Goal: Information Seeking & Learning: Learn about a topic

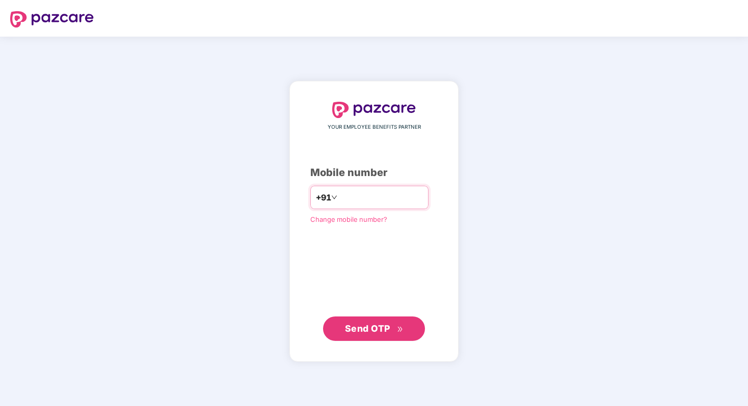
click at [387, 198] on input "number" at bounding box center [381, 197] width 84 height 16
click at [351, 197] on input "number" at bounding box center [381, 197] width 84 height 16
click at [326, 200] on div "+91" at bounding box center [326, 198] width 21 height 13
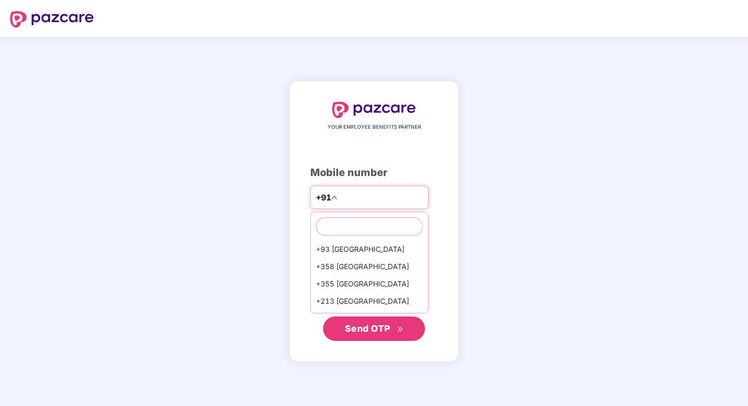
click at [358, 200] on input "number" at bounding box center [381, 197] width 84 height 16
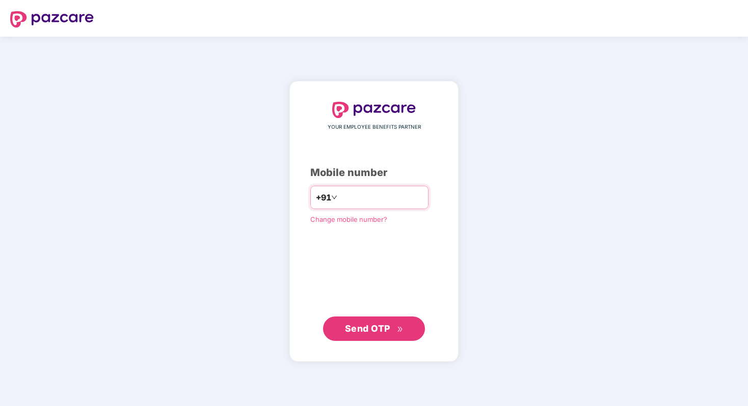
type input "**********"
click at [366, 332] on span "Send OTP" at bounding box center [367, 328] width 45 height 11
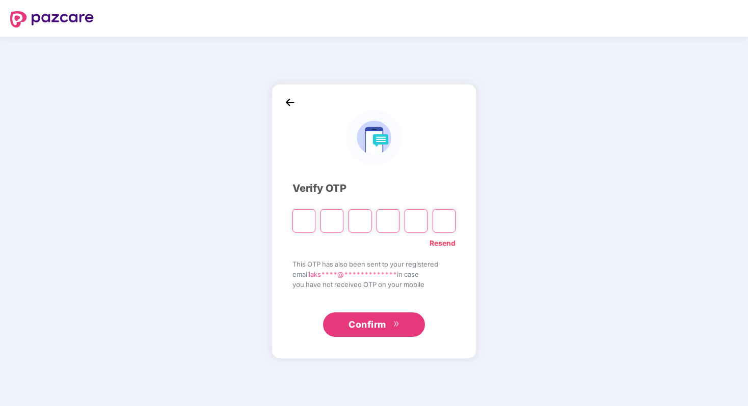
type input "*"
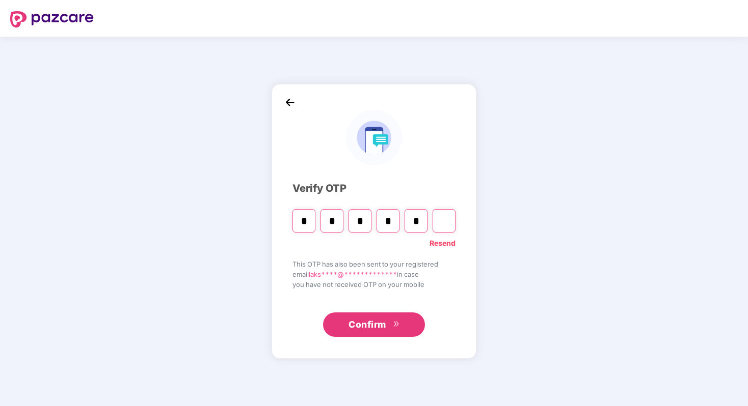
type input "*"
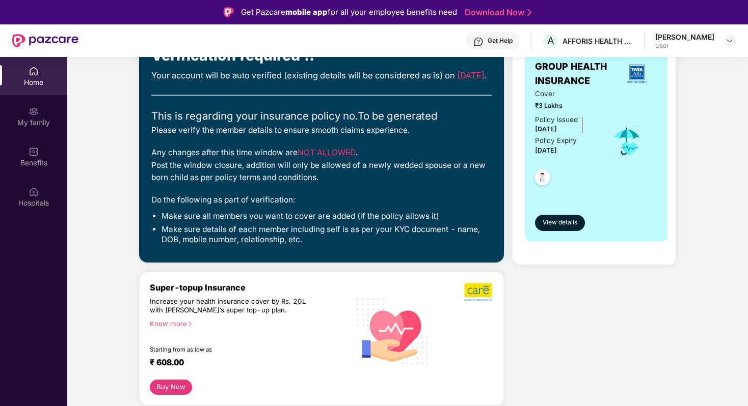
scroll to position [95, 0]
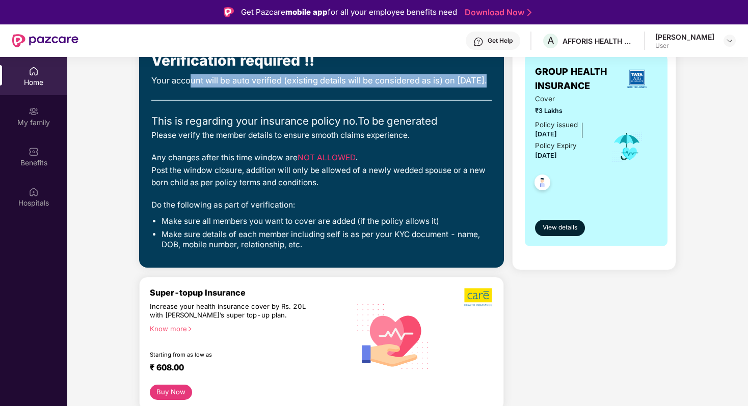
drag, startPoint x: 193, startPoint y: 81, endPoint x: 288, endPoint y: 94, distance: 96.7
click at [288, 88] on div "Your account will be auto verified (existing details will be considered as is) …" at bounding box center [321, 80] width 340 height 13
drag, startPoint x: 213, startPoint y: 138, endPoint x: 364, endPoint y: 138, distance: 150.8
click at [364, 129] on div "This is regarding your insurance policy no. To be generated" at bounding box center [321, 121] width 340 height 16
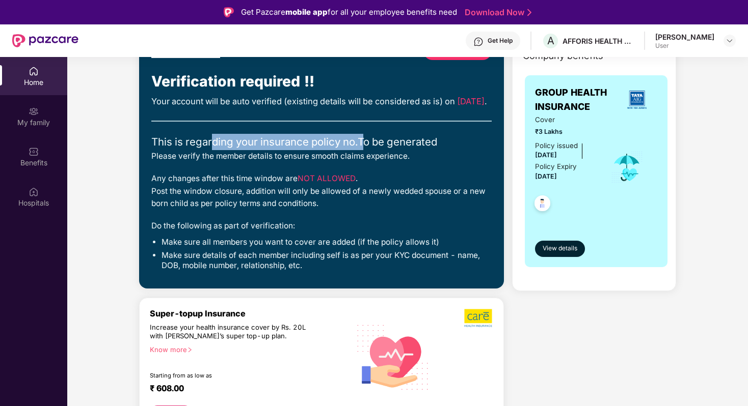
scroll to position [73, 0]
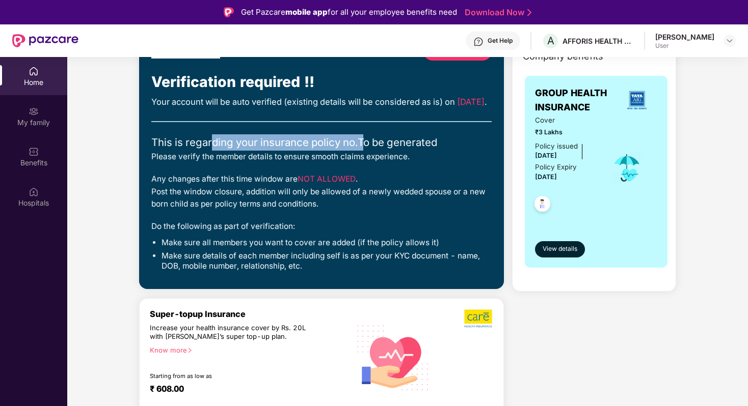
drag, startPoint x: 154, startPoint y: 196, endPoint x: 299, endPoint y: 196, distance: 144.7
click at [299, 196] on div "Any changes after this time window are NOT ALLOWED . Post the window closure, a…" at bounding box center [321, 191] width 340 height 37
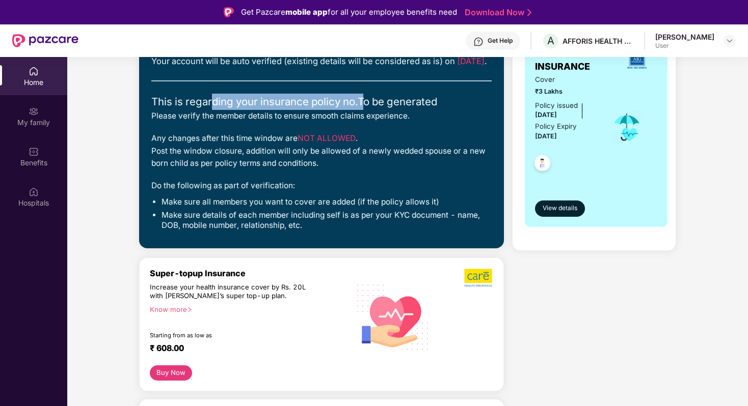
scroll to position [0, 0]
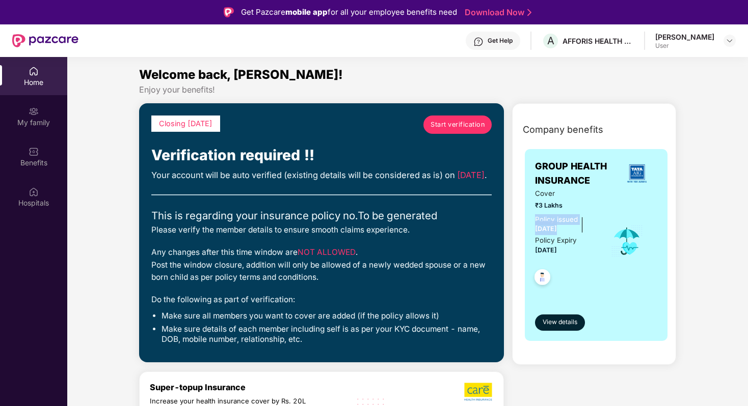
drag, startPoint x: 536, startPoint y: 219, endPoint x: 576, endPoint y: 235, distance: 43.2
click at [577, 235] on div "Policy issued 24 Sept 2025 Policy Expiry 23 Sept 2026" at bounding box center [565, 235] width 61 height 42
drag, startPoint x: 538, startPoint y: 242, endPoint x: 569, endPoint y: 242, distance: 30.6
click at [568, 242] on div "Policy Expiry 23 Sept 2026" at bounding box center [556, 245] width 42 height 21
drag, startPoint x: 536, startPoint y: 253, endPoint x: 570, endPoint y: 253, distance: 34.1
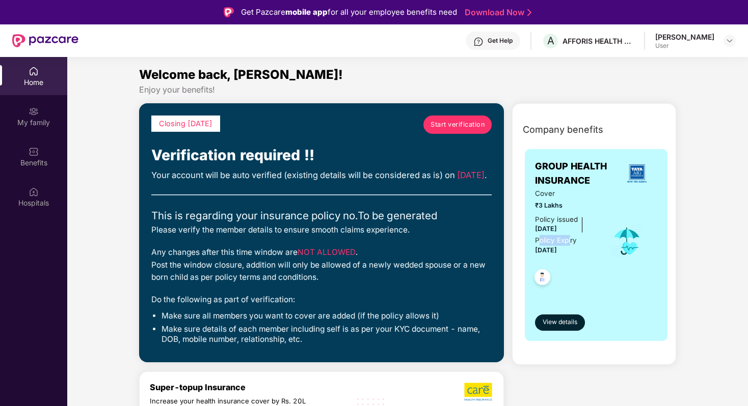
click at [557, 253] on span "[DATE]" at bounding box center [546, 251] width 22 height 8
drag, startPoint x: 534, startPoint y: 230, endPoint x: 583, endPoint y: 230, distance: 49.4
click at [578, 230] on div "Policy issued 24 Sept 2025 Policy Expiry 23 Sept 2026" at bounding box center [565, 235] width 61 height 42
click at [539, 241] on div "Policy Expiry" at bounding box center [556, 240] width 42 height 11
drag, startPoint x: 531, startPoint y: 241, endPoint x: 585, endPoint y: 249, distance: 54.6
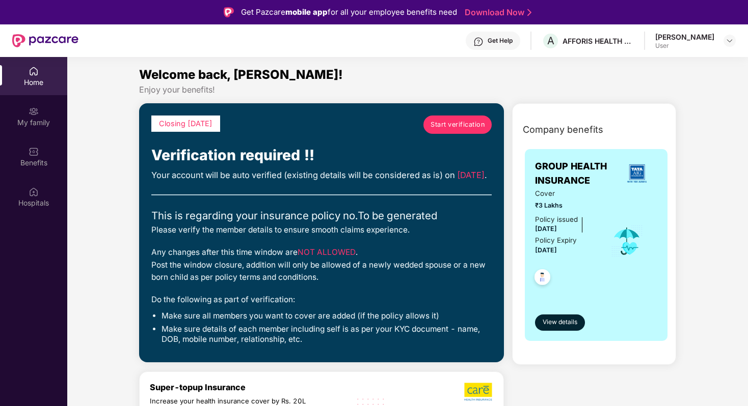
click at [585, 249] on div "GROUP HEALTH INSURANCE Cover ₹3 Lakhs Policy issued 24 Sept 2025 Policy Expiry …" at bounding box center [596, 245] width 143 height 192
click at [580, 249] on div "Policy issued 24 Sept 2025 Policy Expiry 23 Sept 2026" at bounding box center [565, 235] width 61 height 42
drag, startPoint x: 580, startPoint y: 249, endPoint x: 540, endPoint y: 243, distance: 39.7
click at [540, 243] on div "Policy issued 24 Sept 2025 Policy Expiry 23 Sept 2026" at bounding box center [565, 235] width 61 height 42
click at [538, 251] on span "[DATE]" at bounding box center [546, 251] width 22 height 8
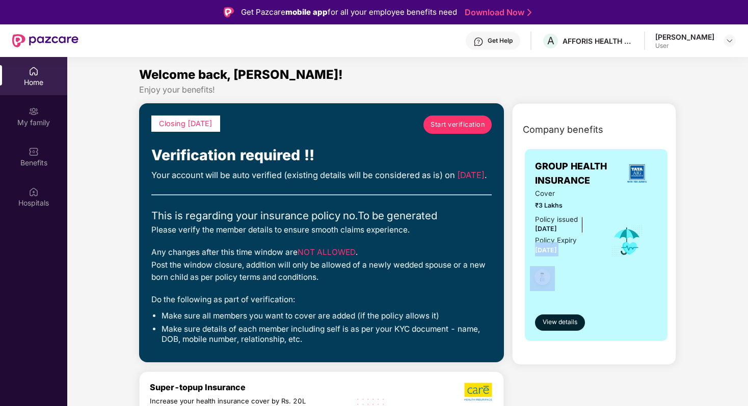
drag, startPoint x: 538, startPoint y: 251, endPoint x: 575, endPoint y: 251, distance: 36.7
click at [557, 251] on span "[DATE]" at bounding box center [546, 251] width 22 height 8
click at [545, 252] on span "[DATE]" at bounding box center [546, 251] width 22 height 8
click at [557, 252] on span "[DATE]" at bounding box center [546, 251] width 22 height 8
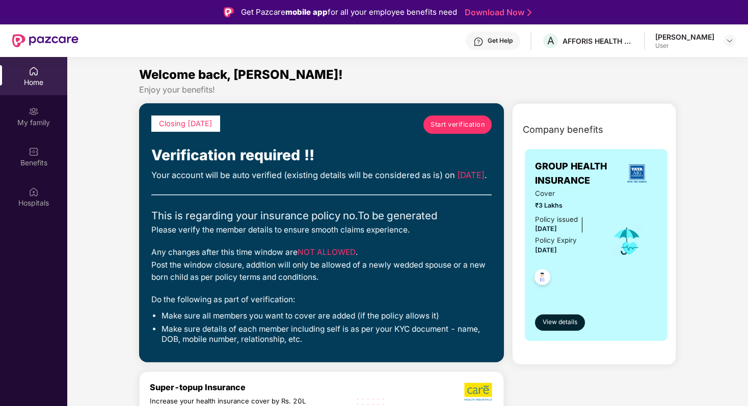
click at [557, 252] on span "[DATE]" at bounding box center [546, 251] width 22 height 8
click at [450, 123] on span "Start verification" at bounding box center [457, 125] width 54 height 10
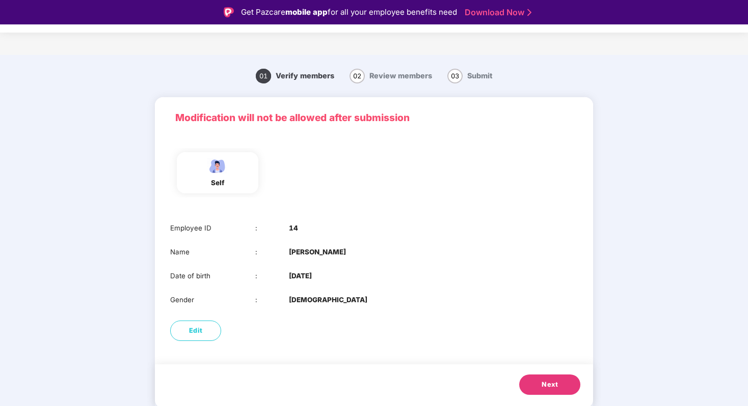
scroll to position [24, 0]
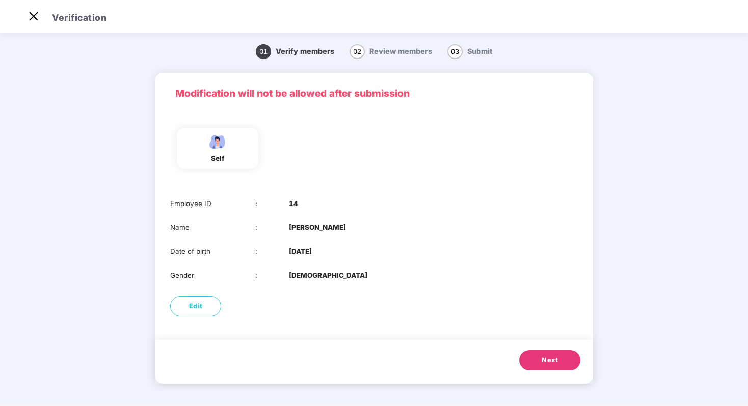
click at [556, 362] on span "Next" at bounding box center [549, 361] width 16 height 10
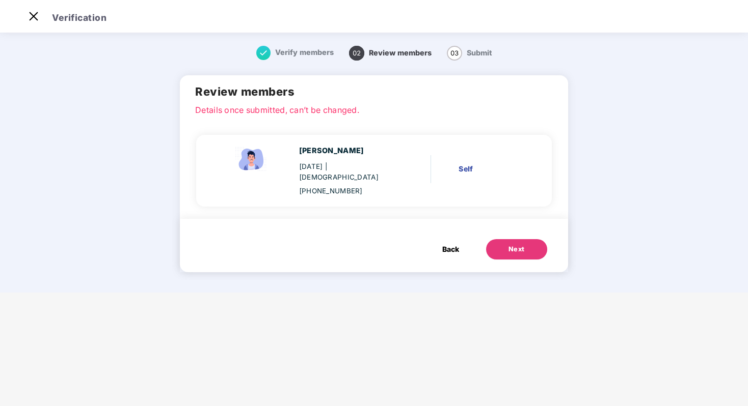
click at [514, 245] on div "Next" at bounding box center [516, 250] width 16 height 10
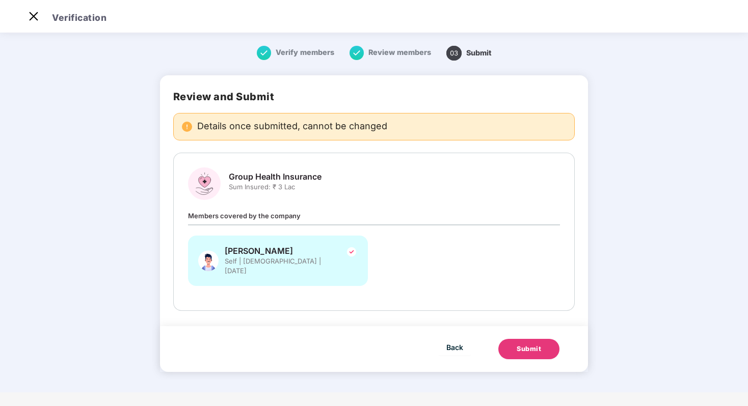
click at [517, 344] on div "Submit" at bounding box center [529, 349] width 24 height 10
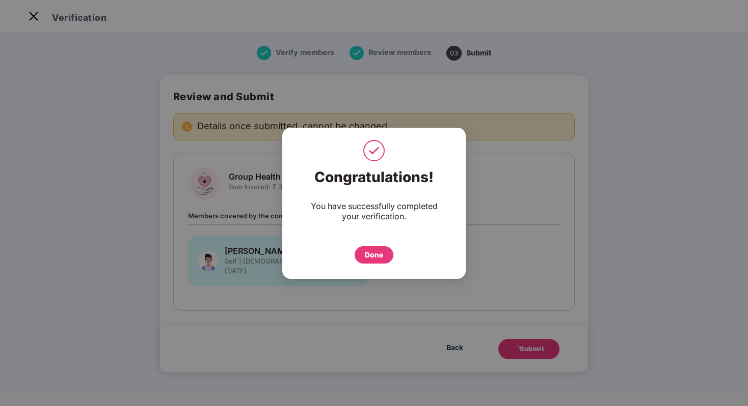
click at [370, 256] on div "Done" at bounding box center [374, 255] width 18 height 11
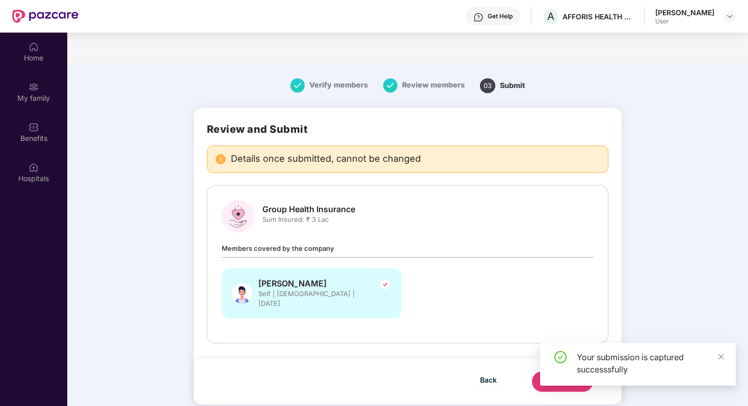
scroll to position [57, 0]
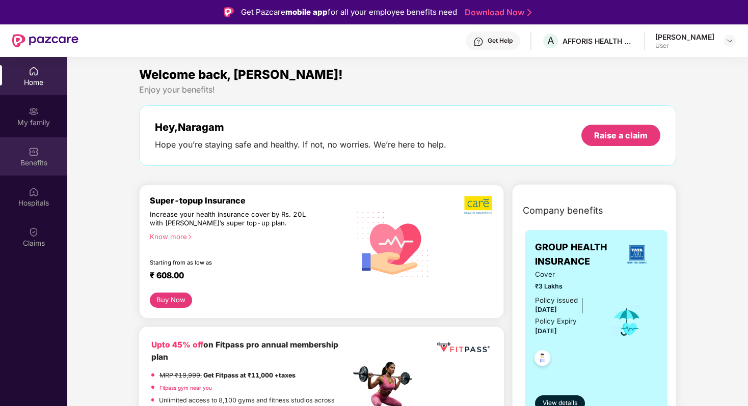
click at [37, 152] on img at bounding box center [34, 152] width 10 height 10
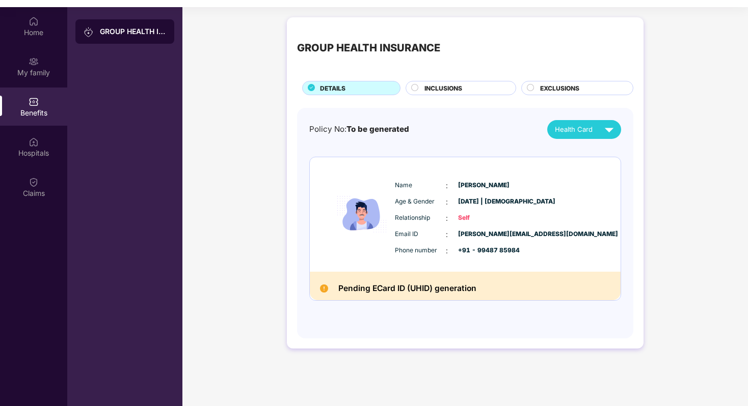
scroll to position [57, 0]
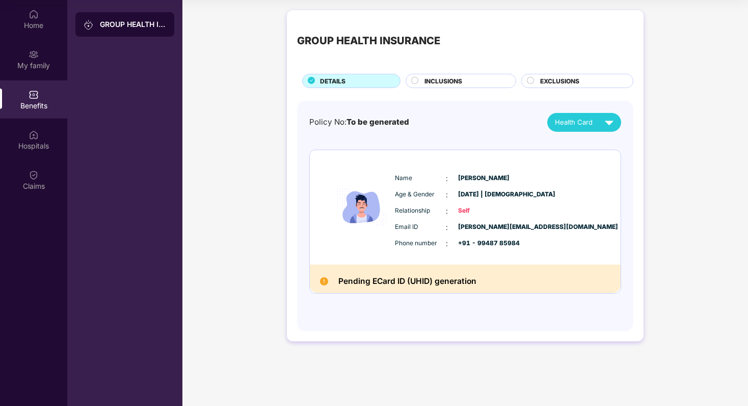
click at [321, 280] on img at bounding box center [324, 282] width 8 height 8
click at [319, 283] on div "Pending ECard ID (UHID) generation" at bounding box center [465, 279] width 311 height 29
click at [574, 128] on div "Health Card" at bounding box center [586, 123] width 63 height 18
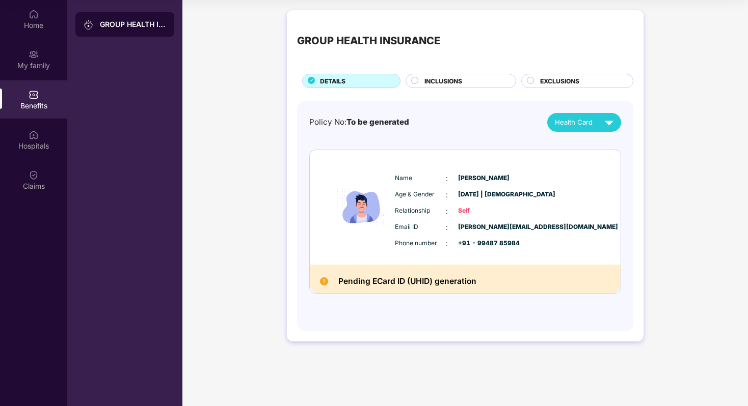
click at [459, 79] on span "INCLUSIONS" at bounding box center [443, 81] width 38 height 10
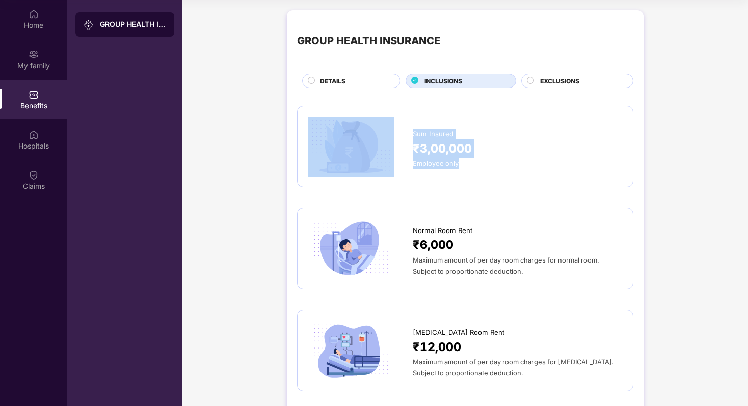
drag, startPoint x: 405, startPoint y: 132, endPoint x: 458, endPoint y: 176, distance: 68.7
click at [458, 176] on div "Sum Insured ₹3,00,000 Employee only" at bounding box center [465, 147] width 315 height 60
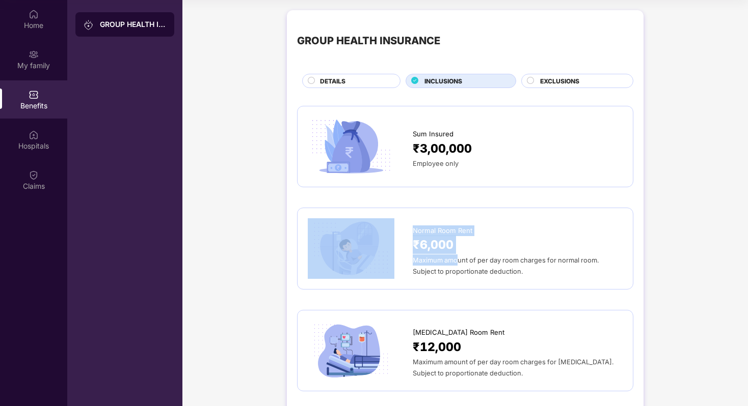
drag, startPoint x: 407, startPoint y: 230, endPoint x: 456, endPoint y: 261, distance: 57.9
click at [456, 261] on div "Normal Room Rent ₹6,000 Maximum amount of per day room charges for normal room.…" at bounding box center [465, 249] width 315 height 60
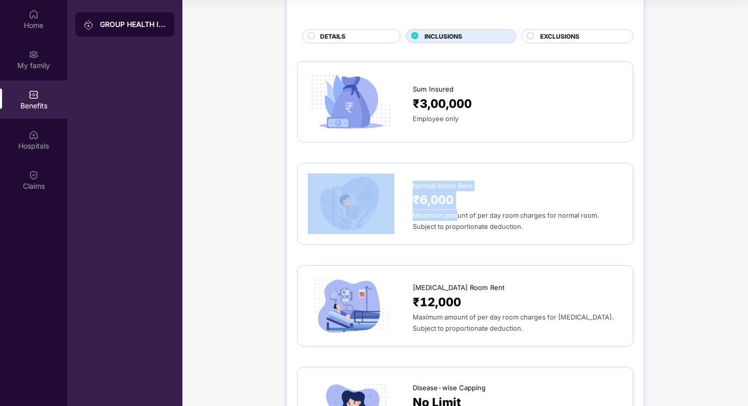
scroll to position [92, 0]
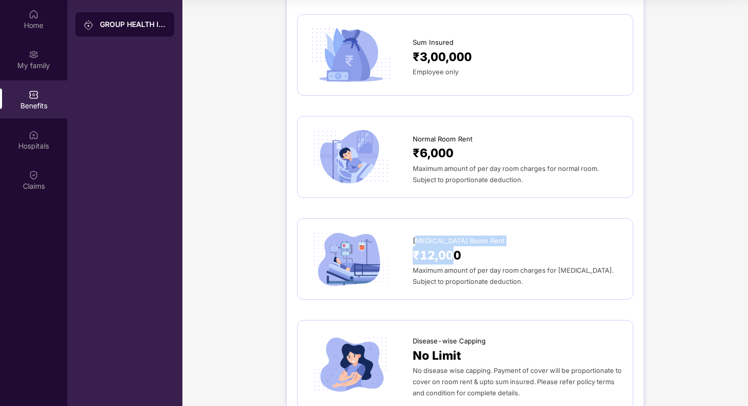
drag, startPoint x: 413, startPoint y: 243, endPoint x: 474, endPoint y: 283, distance: 72.2
click at [474, 283] on div "ICU Room Rent ₹12,000 Maximum amount of per day room charges for ICU. Subject t…" at bounding box center [518, 259] width 210 height 57
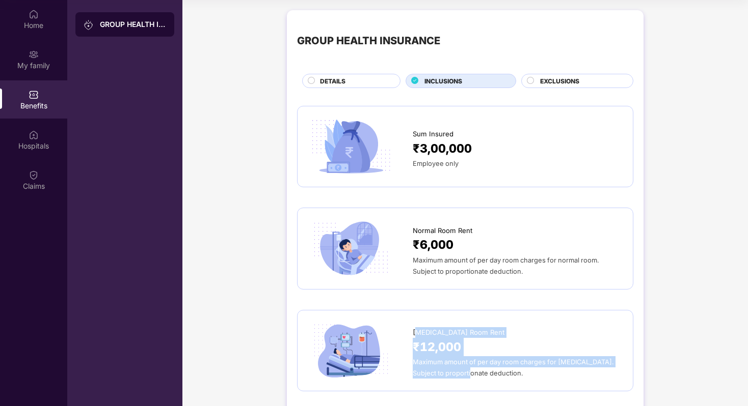
scroll to position [0, 0]
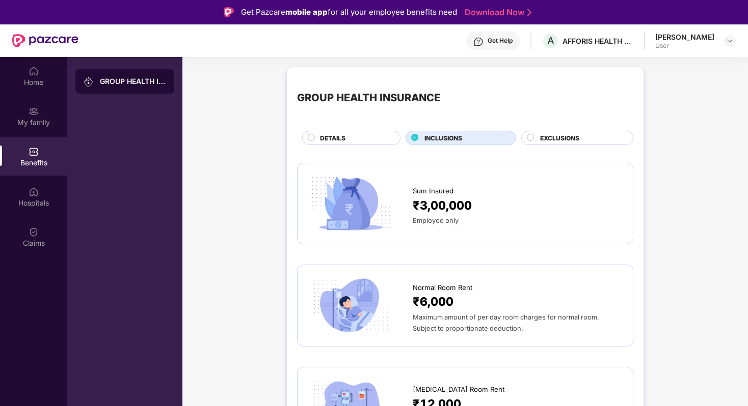
click at [575, 135] on span "EXCLUSIONS" at bounding box center [559, 138] width 39 height 10
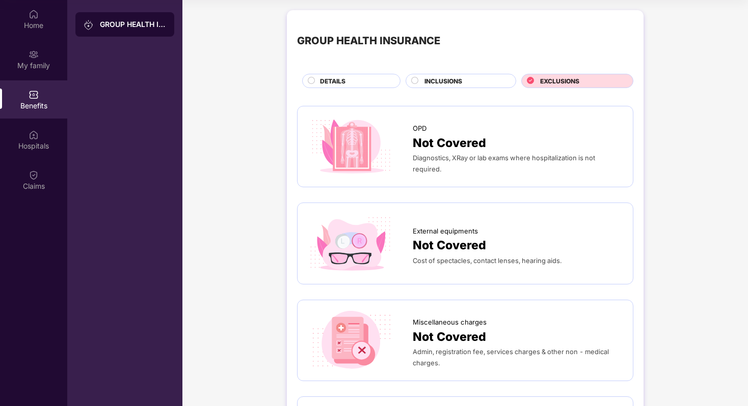
click at [442, 71] on div "GROUP HEALTH INSURANCE DETAILS INCLUSIONS EXCLUSIONS" at bounding box center [465, 54] width 336 height 68
click at [429, 78] on span "INCLUSIONS" at bounding box center [443, 81] width 38 height 10
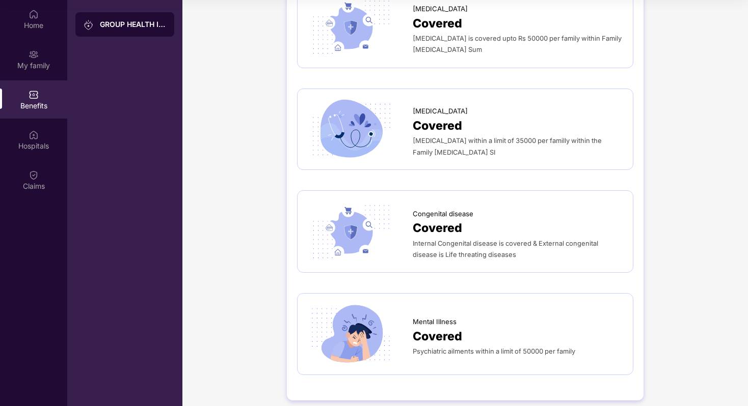
scroll to position [1181, 0]
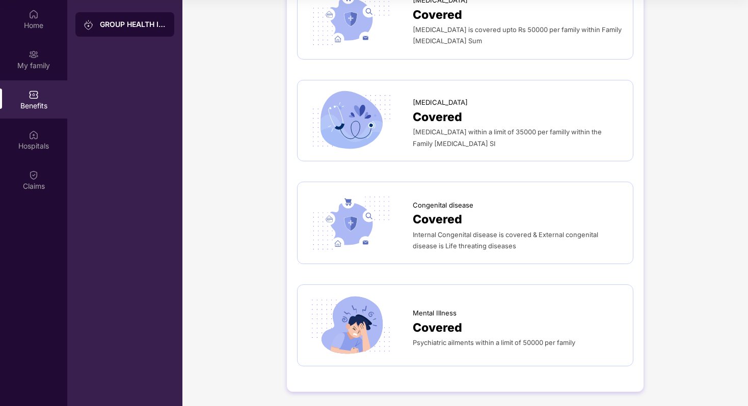
click at [456, 321] on span "Covered" at bounding box center [437, 328] width 49 height 18
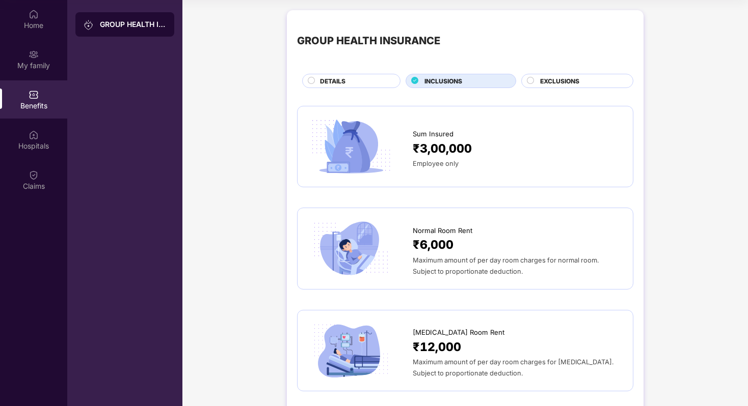
scroll to position [0, 0]
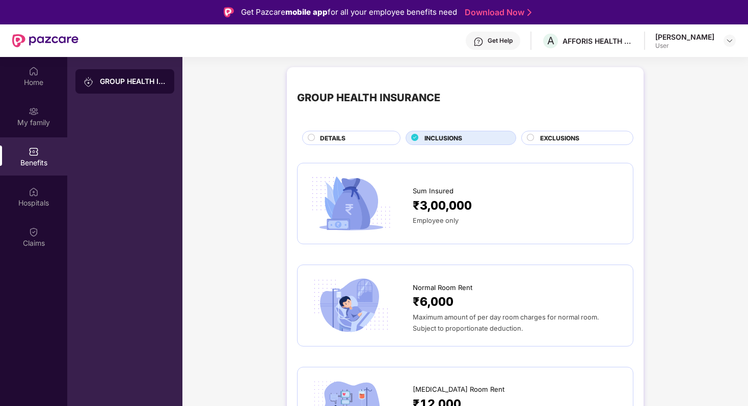
click at [323, 141] on span "DETAILS" at bounding box center [332, 138] width 25 height 10
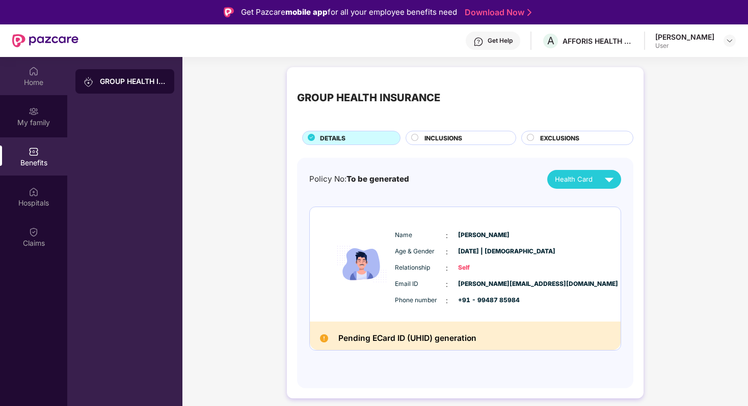
click at [34, 72] on img at bounding box center [34, 71] width 10 height 10
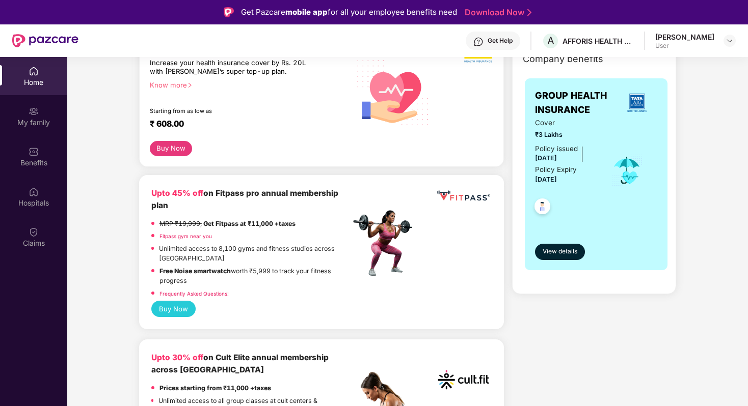
scroll to position [191, 0]
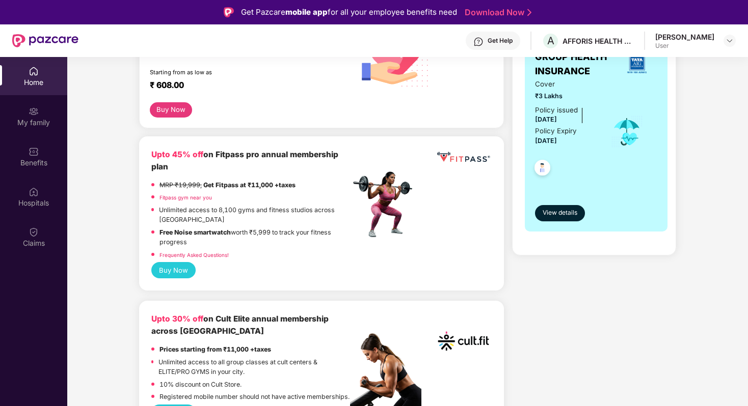
drag, startPoint x: 239, startPoint y: 231, endPoint x: 270, endPoint y: 240, distance: 32.3
click at [270, 240] on p "Free Noise smartwatch worth ₹5,999 to track your fitness progress" at bounding box center [254, 238] width 191 height 20
drag, startPoint x: 270, startPoint y: 240, endPoint x: 144, endPoint y: 230, distance: 127.2
click at [144, 230] on div "Upto 45% off on Fitpass pro annual membership plan MRP ₹19,999, Get Fitpass at …" at bounding box center [321, 214] width 365 height 154
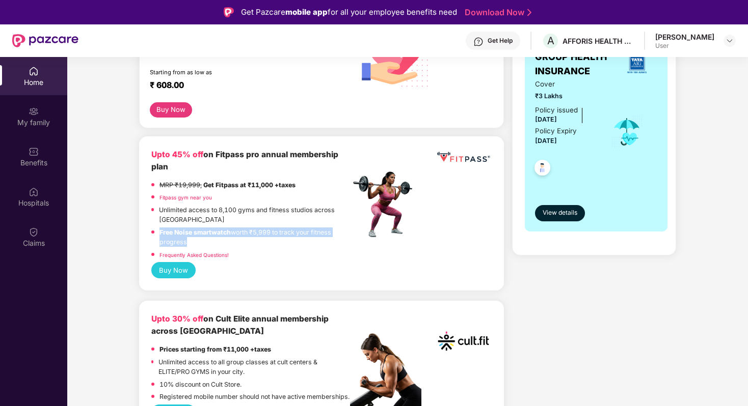
click at [166, 198] on link "Fitpass gym near you" at bounding box center [185, 198] width 52 height 6
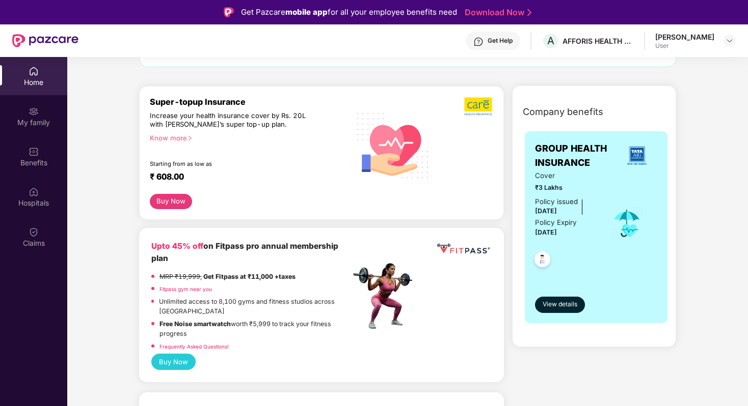
scroll to position [101, 0]
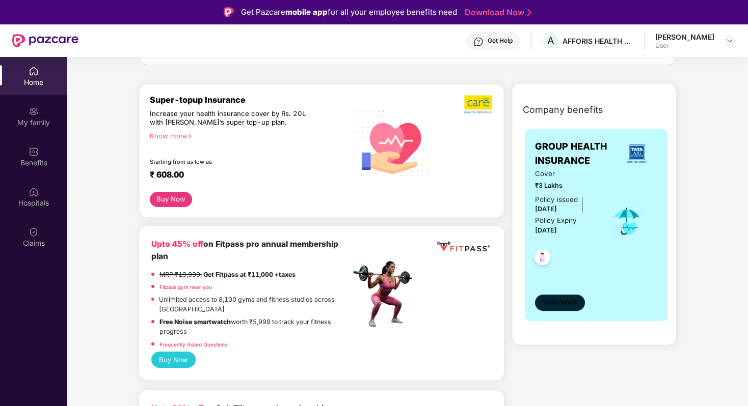
click at [563, 305] on span "View details" at bounding box center [560, 303] width 35 height 10
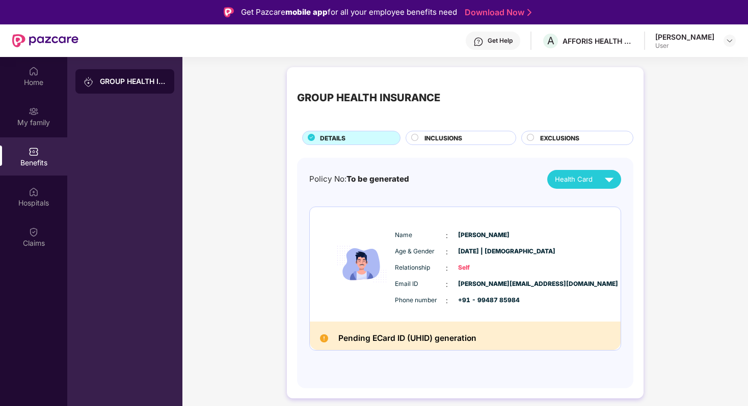
click at [595, 137] on div "EXCLUSIONS" at bounding box center [581, 138] width 93 height 11
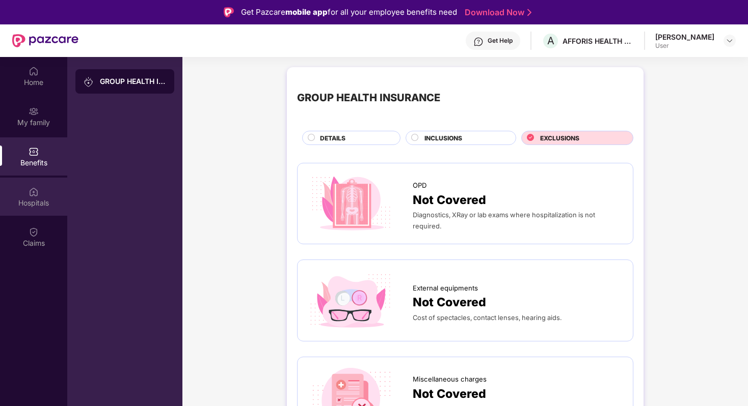
click at [22, 191] on div "Hospitals" at bounding box center [33, 197] width 67 height 38
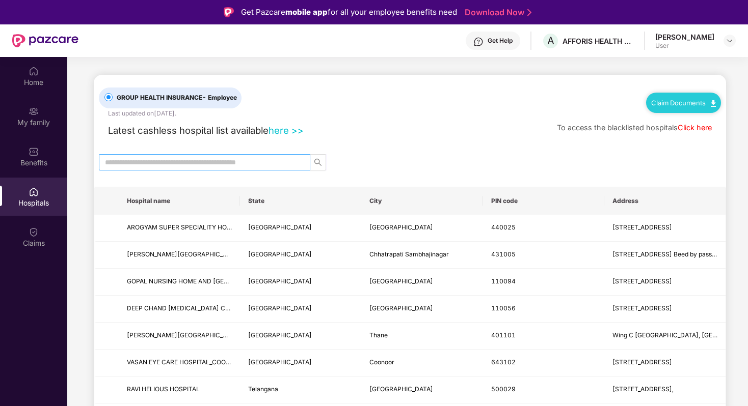
click at [224, 160] on input "text" at bounding box center [200, 162] width 191 height 11
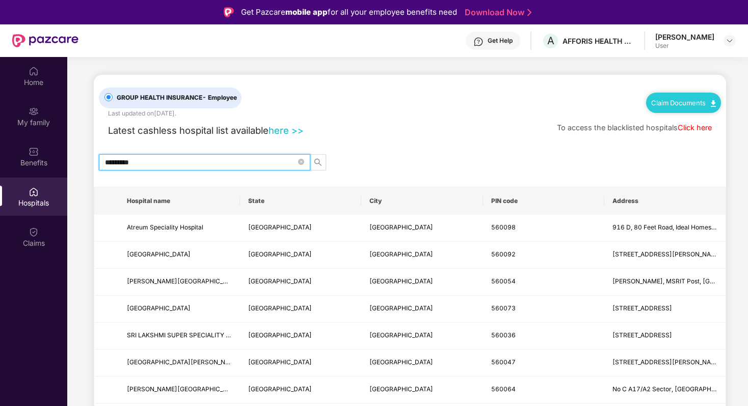
type input "*********"
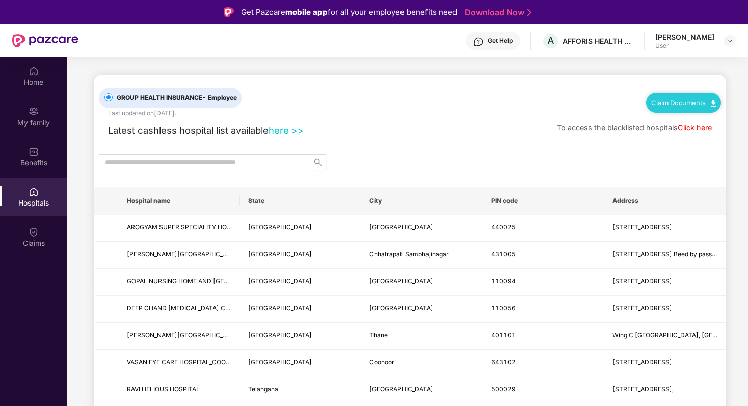
click at [497, 160] on div at bounding box center [410, 162] width 632 height 16
click at [262, 160] on input "text" at bounding box center [200, 162] width 191 height 11
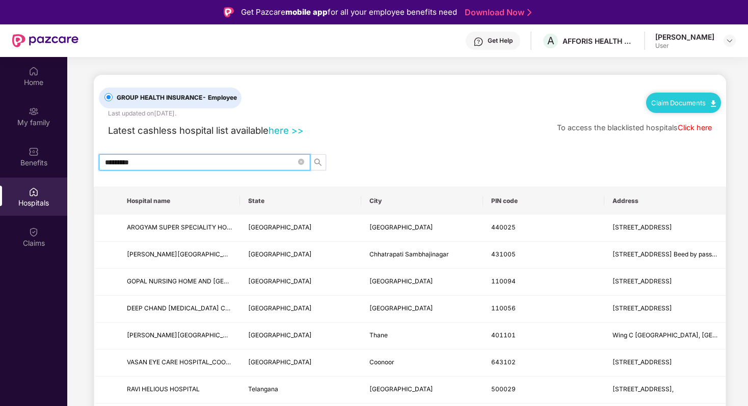
type input "*********"
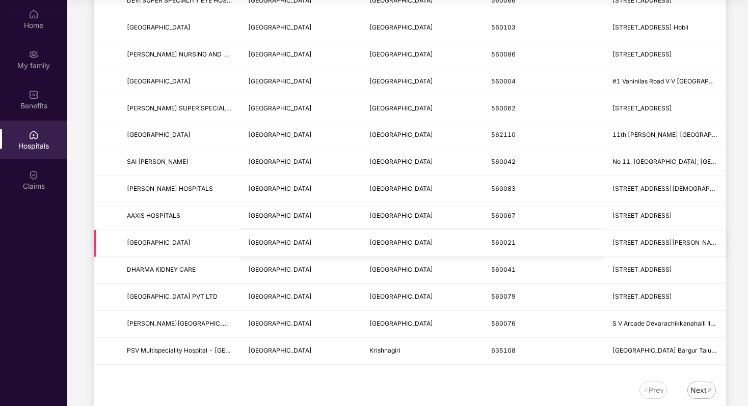
scroll to position [1140, 0]
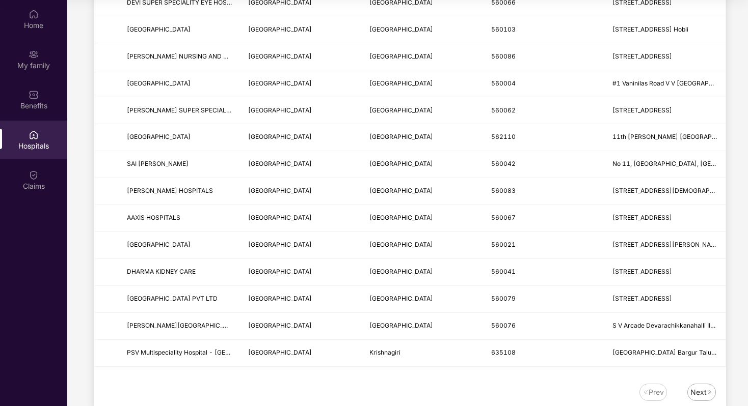
click at [704, 385] on div "Next" at bounding box center [701, 392] width 29 height 17
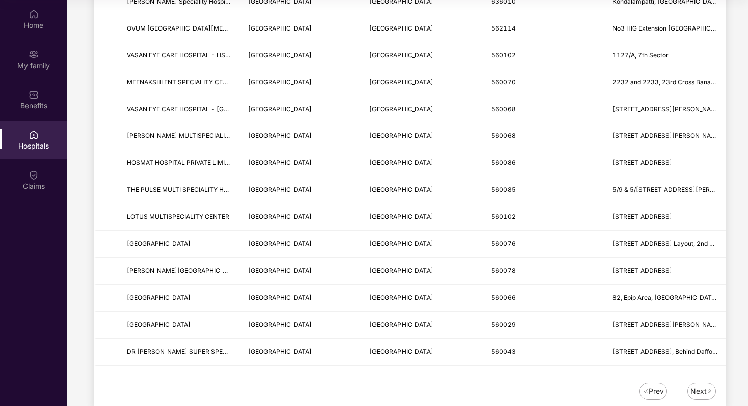
scroll to position [1164, 0]
